Goal: Information Seeking & Learning: Learn about a topic

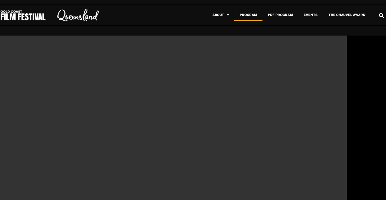
click at [252, 17] on link "Program" at bounding box center [248, 15] width 28 height 12
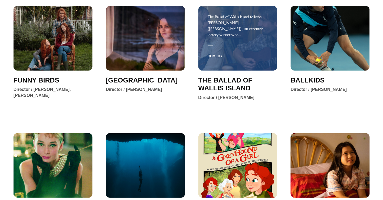
scroll to position [228, 0]
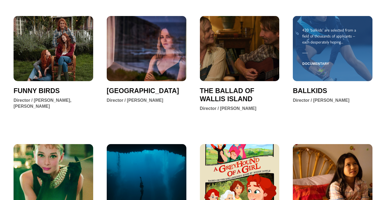
click at [322, 53] on div at bounding box center [332, 53] width 61 height 6
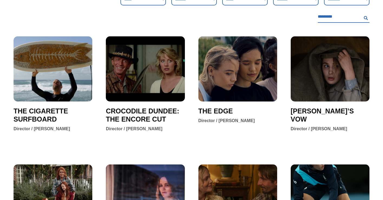
scroll to position [0, 0]
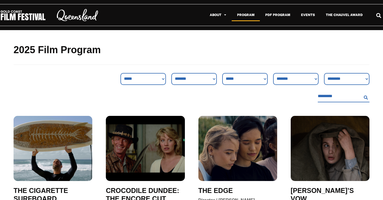
click at [208, 82] on select "**********" at bounding box center [194, 79] width 46 height 12
click at [171, 73] on select "**********" at bounding box center [194, 79] width 46 height 12
click at [159, 81] on select "**********" at bounding box center [144, 79] width 46 height 12
click at [222, 12] on link "About" at bounding box center [218, 15] width 27 height 12
click at [222, 14] on link "About" at bounding box center [218, 15] width 27 height 12
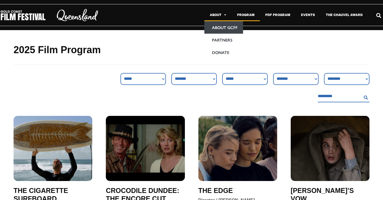
click at [224, 27] on link "About GCFF" at bounding box center [224, 27] width 39 height 12
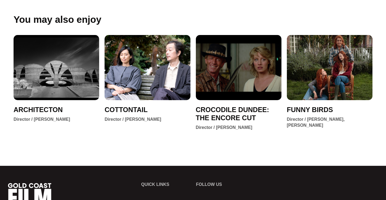
scroll to position [430, 0]
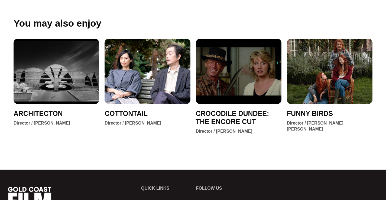
click at [379, 162] on div "You may also enjoy From filmmaker Victor Kossakovsky (GUNA, AQUARELA) comes an …" at bounding box center [193, 80] width 386 height 178
drag, startPoint x: 385, startPoint y: 154, endPoint x: 387, endPoint y: 121, distance: 33.4
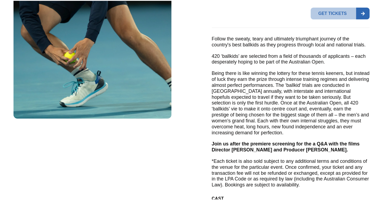
scroll to position [0, 0]
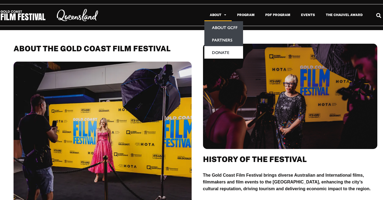
click at [224, 40] on link "Partners" at bounding box center [224, 40] width 39 height 12
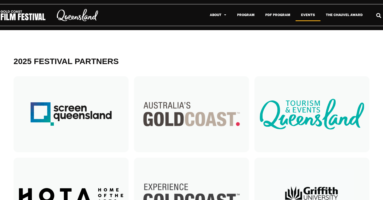
click at [308, 14] on link "Events" at bounding box center [308, 15] width 25 height 12
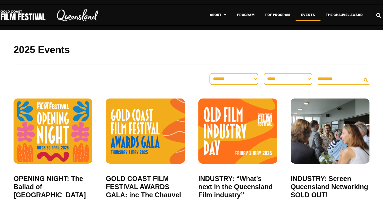
click at [163, 41] on div "2025 Events" at bounding box center [192, 51] width 356 height 43
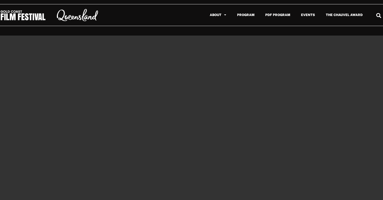
click at [381, 17] on icon "Search" at bounding box center [378, 15] width 9 height 9
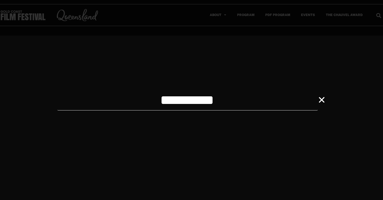
type input "**********"
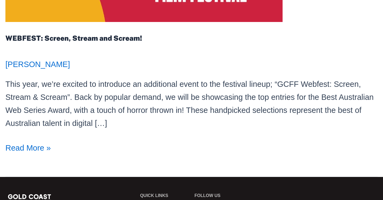
scroll to position [368, 0]
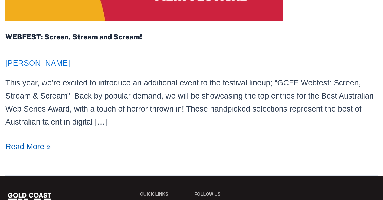
click at [34, 149] on link "WEBFEST: Screen, Stream and Scream! Read More »" at bounding box center [28, 146] width 46 height 13
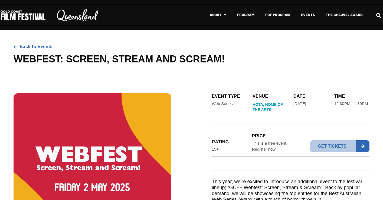
click at [182, 95] on div "eVENT type Web Series Venue HOTA, Home of the Arts [DATE] 6:30PM [DATE] 12:00PM…" at bounding box center [192, 189] width 356 height 203
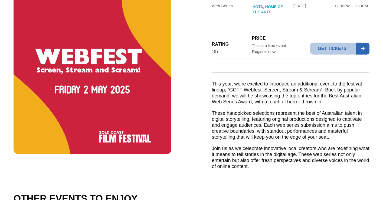
scroll to position [87, 0]
